Goal: Task Accomplishment & Management: Complete application form

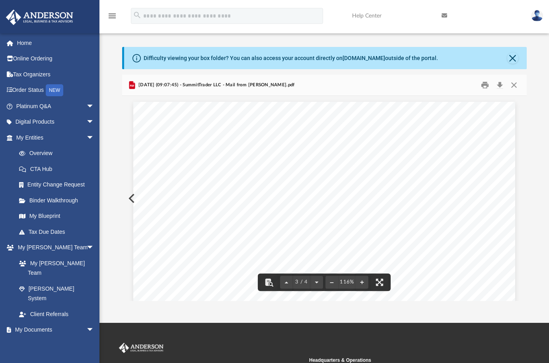
scroll to position [1026, 0]
click at [512, 56] on button "Close" at bounding box center [512, 57] width 11 height 11
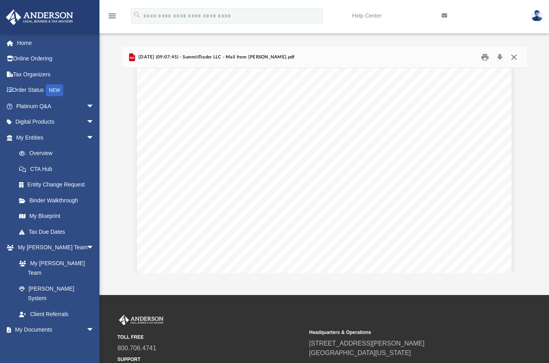
click at [514, 57] on button "Close" at bounding box center [513, 57] width 14 height 12
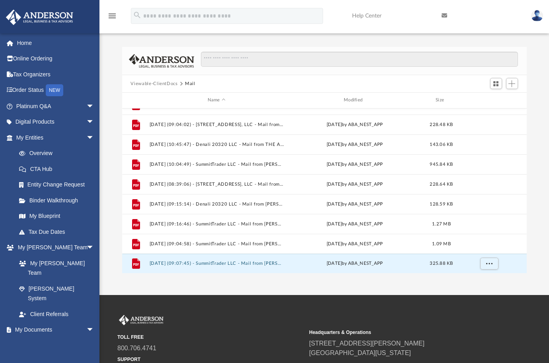
scroll to position [0, 0]
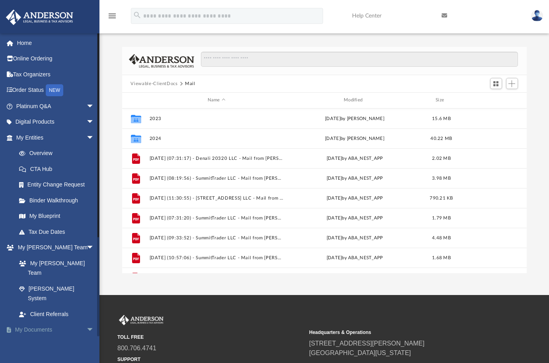
click at [86, 322] on span "arrow_drop_down" at bounding box center [94, 330] width 16 height 16
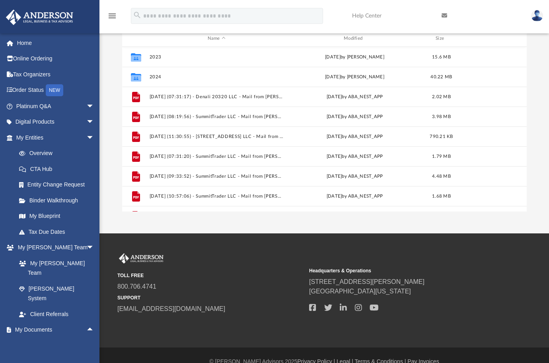
scroll to position [66, 0]
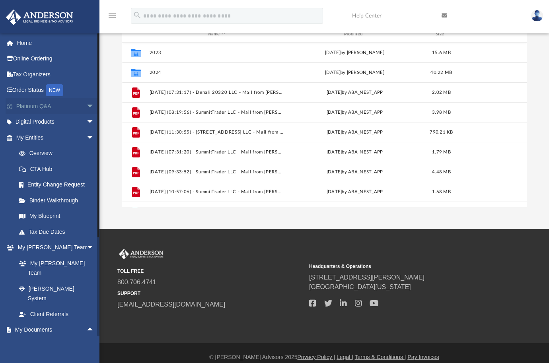
click at [86, 105] on span "arrow_drop_down" at bounding box center [94, 106] width 16 height 16
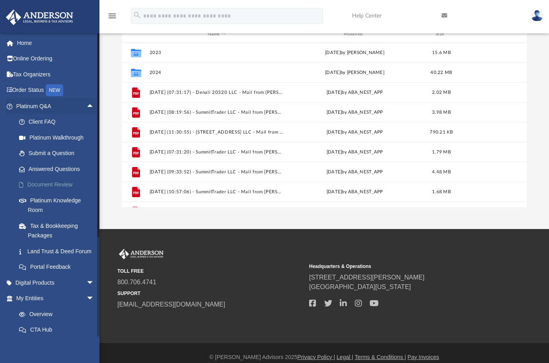
click at [42, 183] on link "Document Review" at bounding box center [58, 185] width 95 height 16
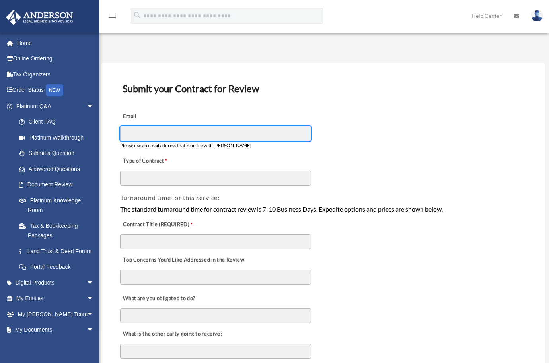
click at [169, 133] on input "Email" at bounding box center [215, 133] width 191 height 15
